Goal: Task Accomplishment & Management: Manage account settings

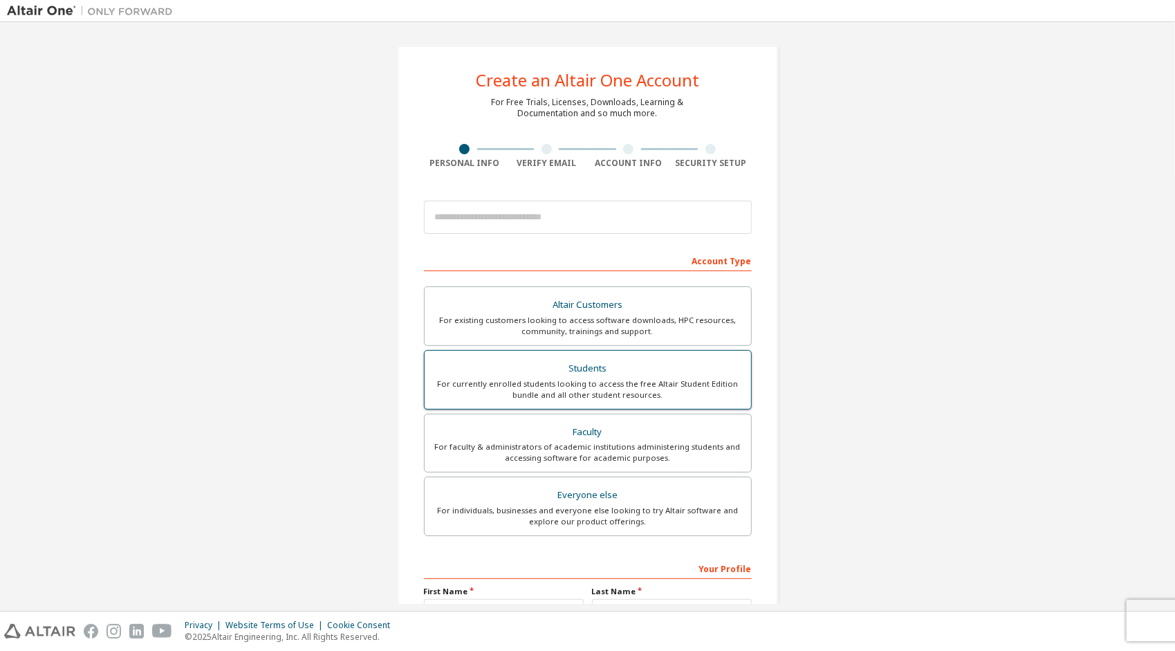
click at [517, 350] on label "Students For currently enrolled students looking to access the free Altair Stud…" at bounding box center [588, 379] width 328 height 59
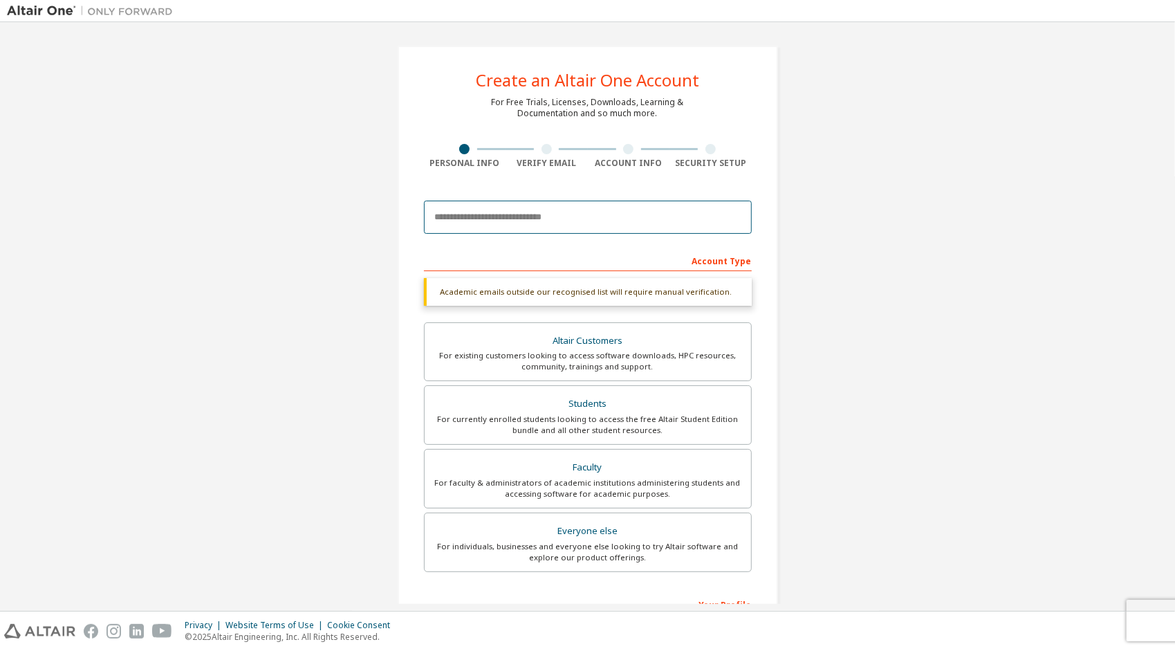
click at [544, 230] on input "email" at bounding box center [588, 217] width 328 height 33
type input "**********"
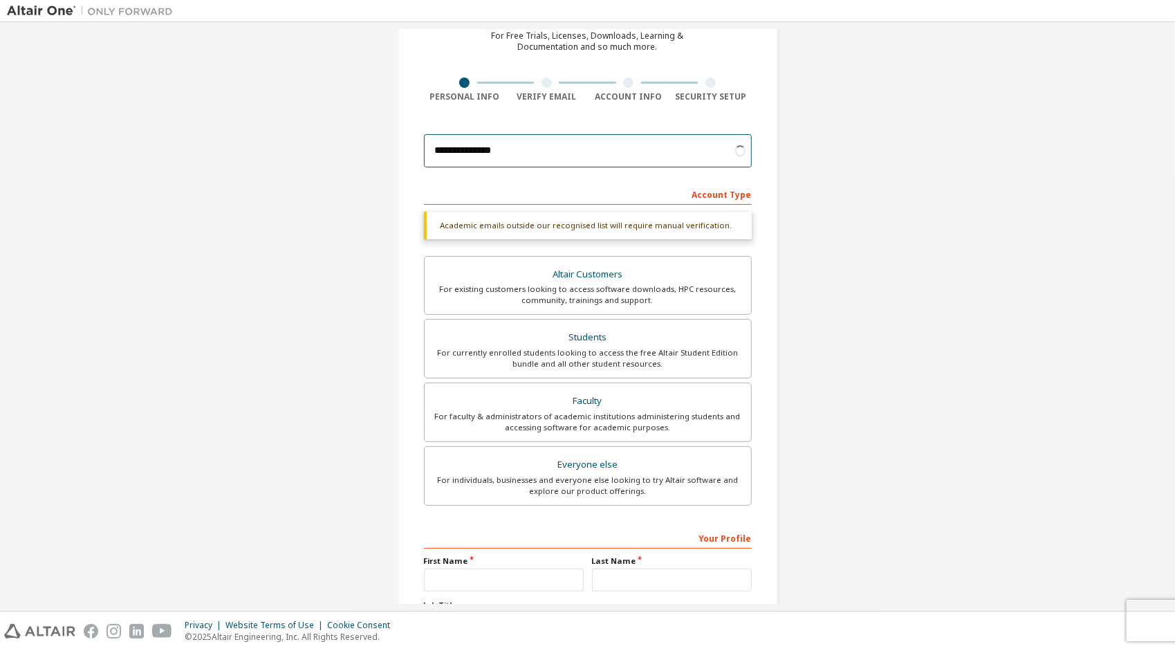
scroll to position [69, 0]
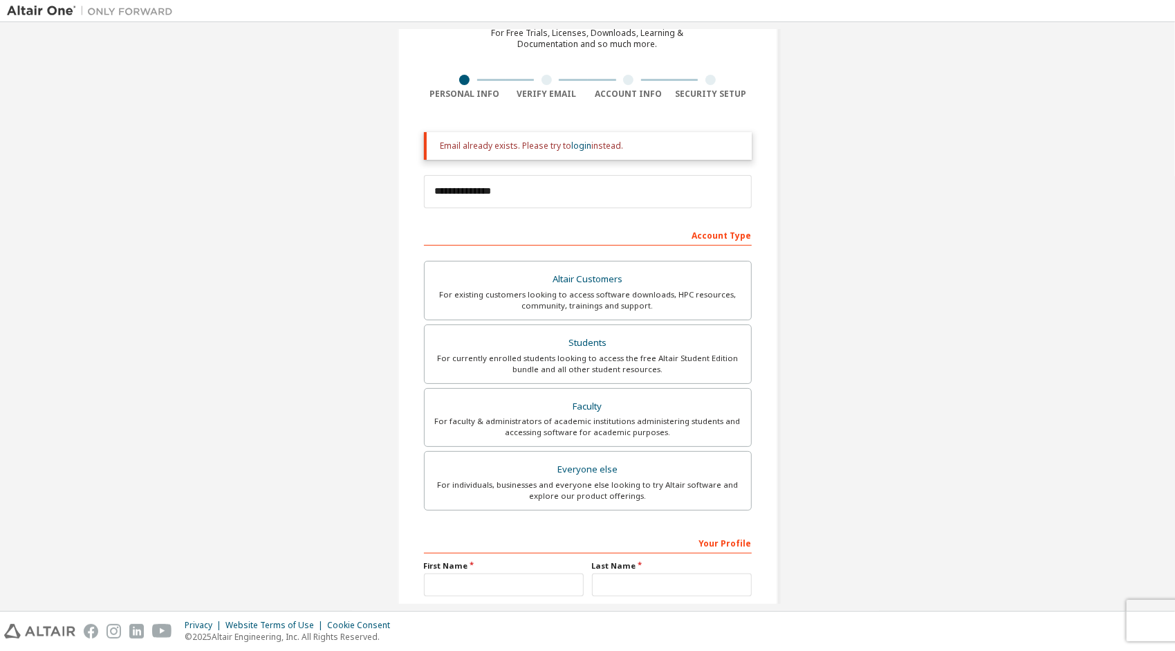
drag, startPoint x: 432, startPoint y: 148, endPoint x: 620, endPoint y: 147, distance: 187.4
click at [620, 147] on div "Email already exists. Please try to login instead." at bounding box center [588, 146] width 328 height 28
copy div "Email already exists. Please try to login instead."
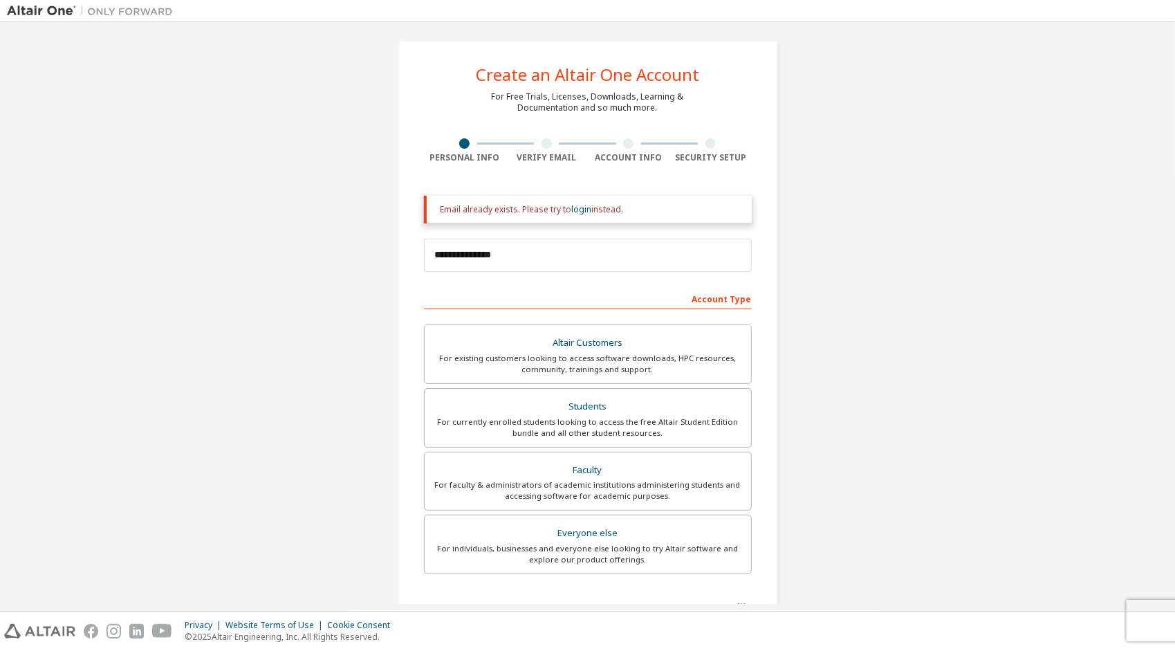
scroll to position [0, 0]
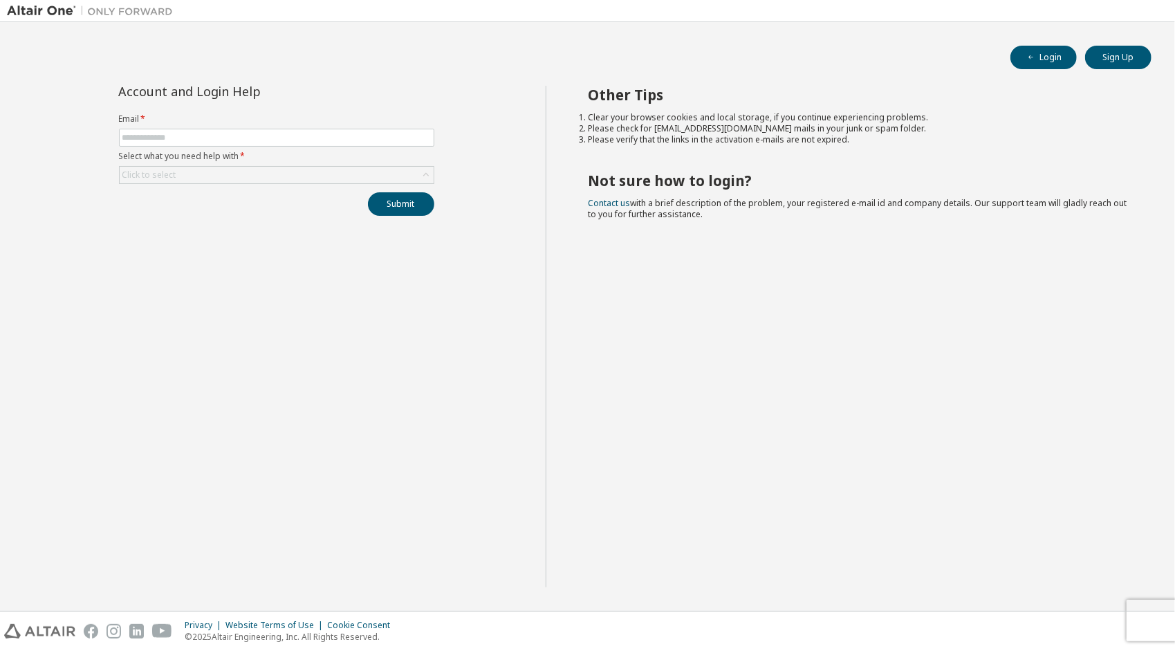
click at [137, 118] on label "Email *" at bounding box center [276, 118] width 315 height 11
click at [148, 146] on form "Email * Select what you need help with * Click to select" at bounding box center [276, 148] width 315 height 71
click at [158, 136] on input "text" at bounding box center [276, 137] width 308 height 11
type input "**********"
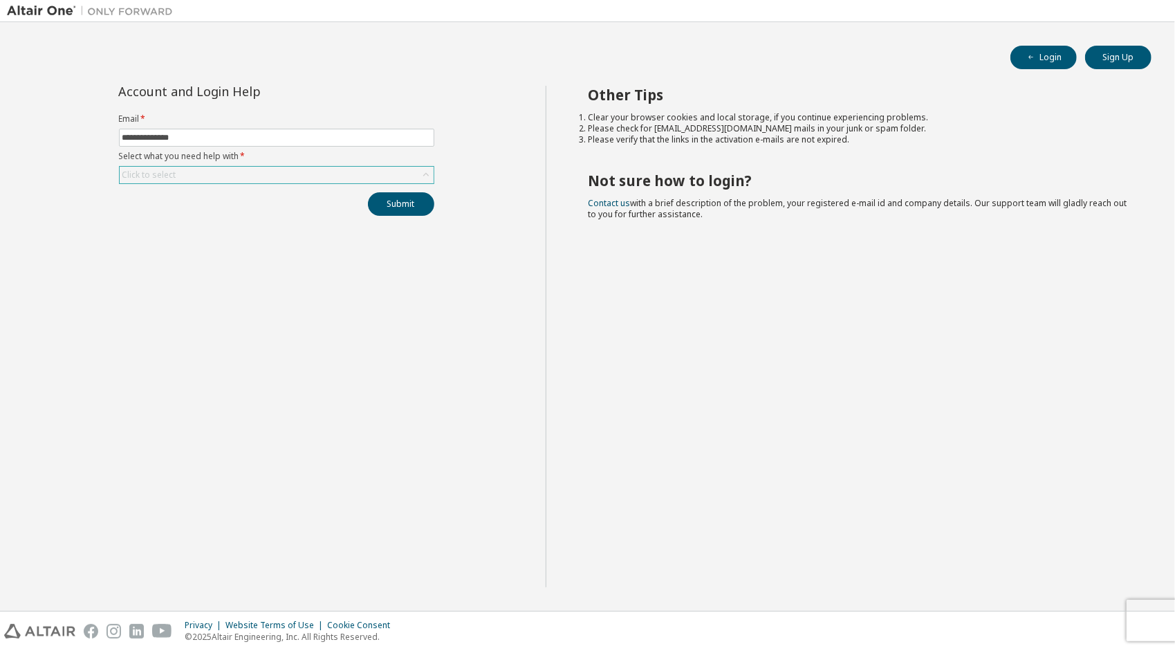
drag, startPoint x: 122, startPoint y: 167, endPoint x: 144, endPoint y: 177, distance: 24.4
click at [124, 167] on div "Click to select" at bounding box center [149, 174] width 58 height 15
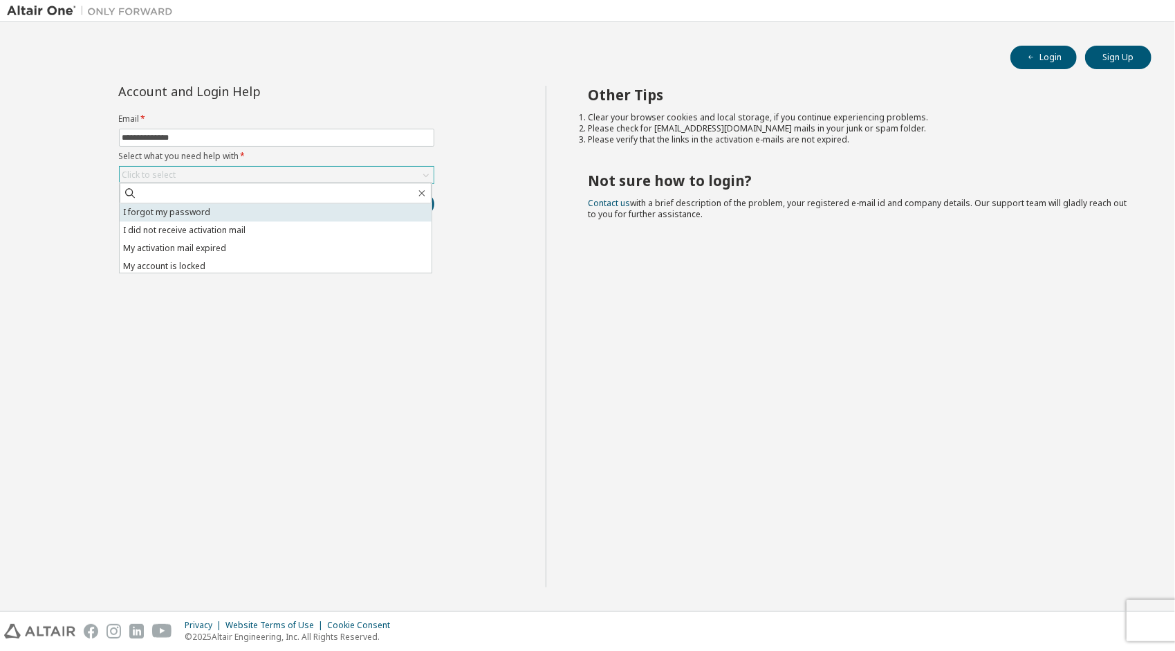
click at [155, 210] on li "I forgot my password" at bounding box center [276, 212] width 312 height 18
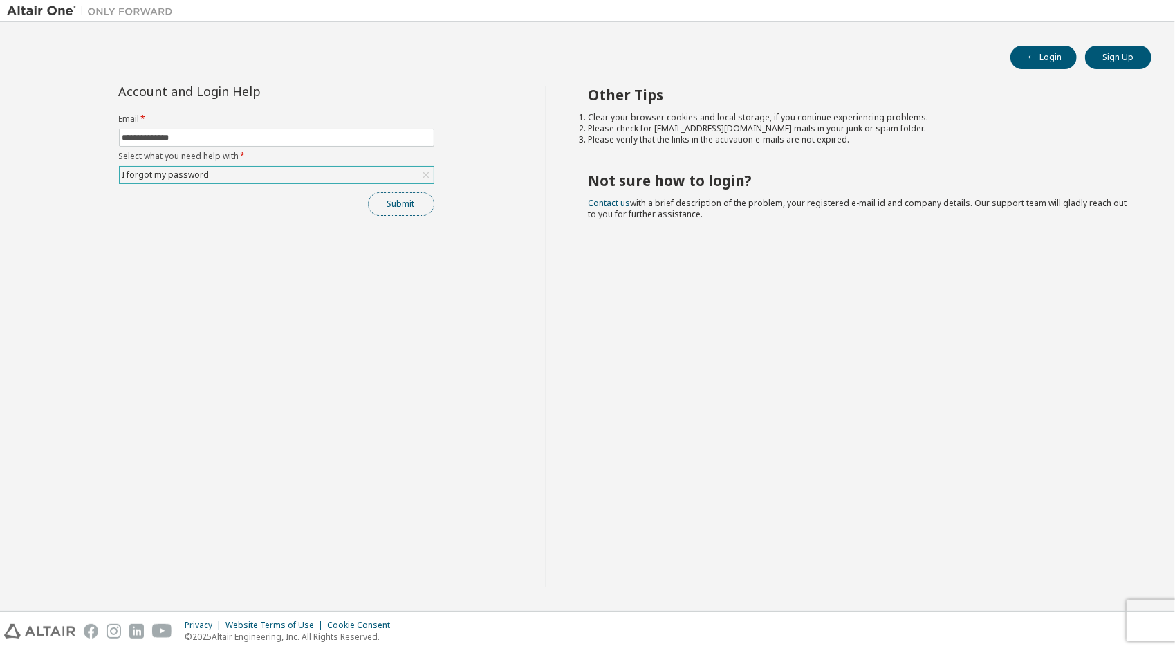
click at [378, 201] on button "Submit" at bounding box center [401, 204] width 66 height 24
